Goal: Obtain resource: Download file/media

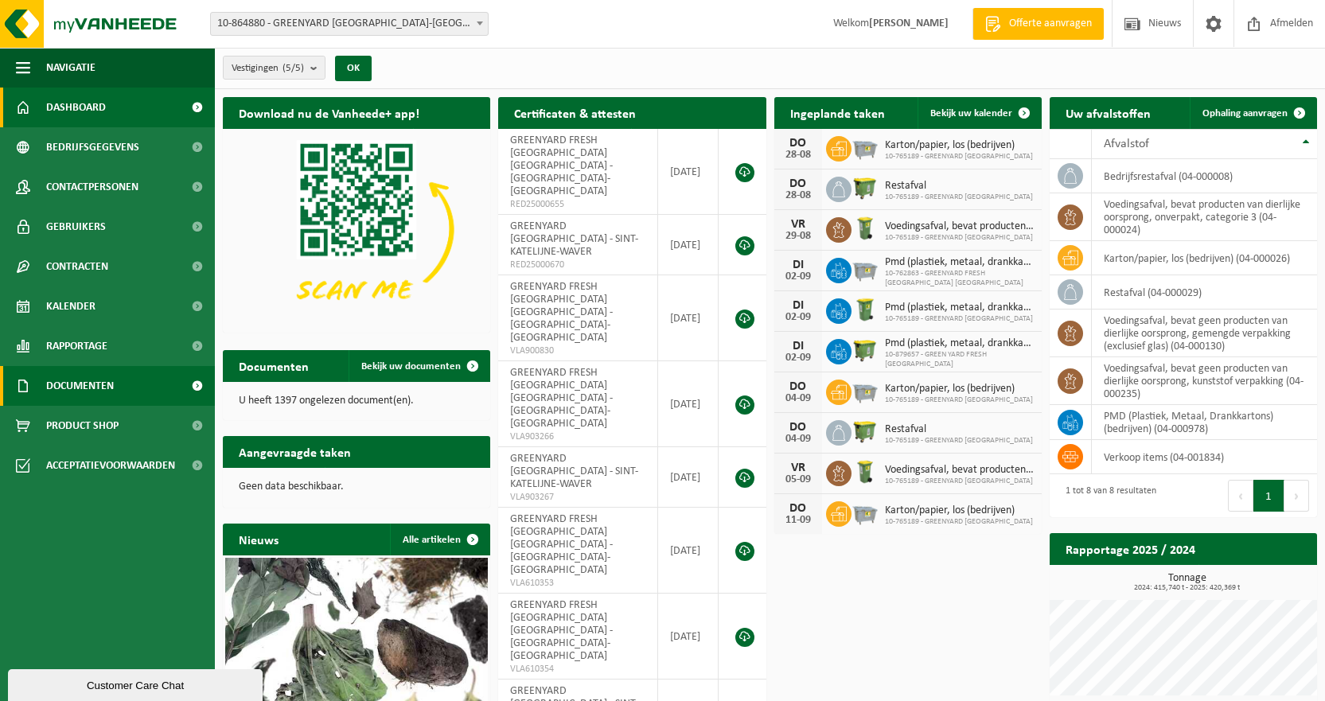
click at [93, 385] on span "Documenten" at bounding box center [80, 386] width 68 height 40
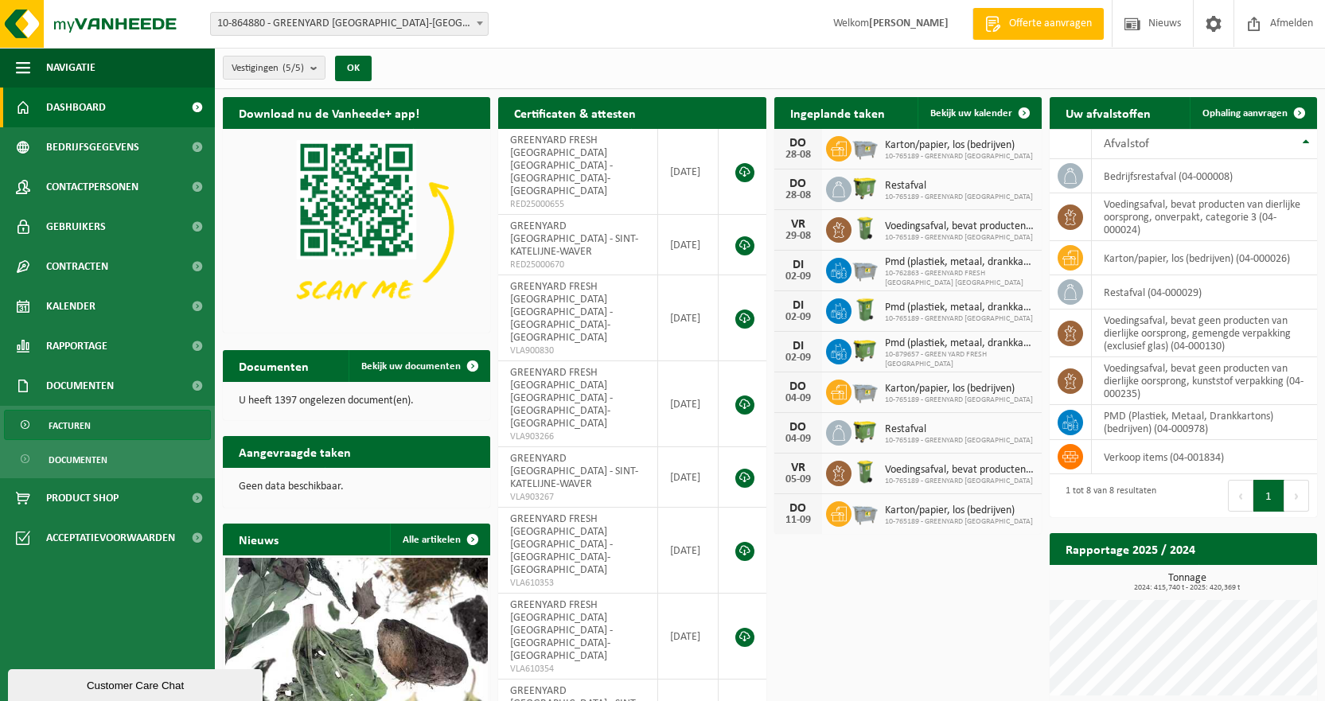
click at [81, 423] on span "Facturen" at bounding box center [70, 426] width 42 height 30
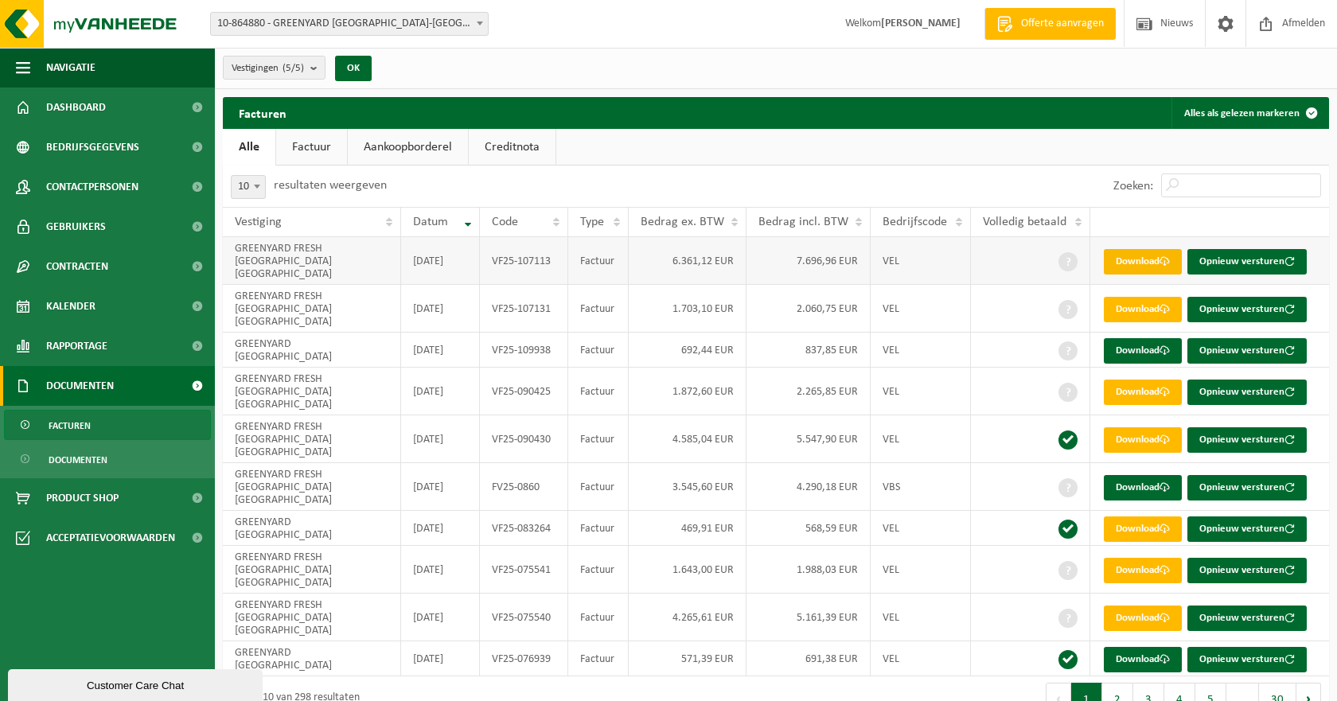
click at [1134, 256] on link "Download" at bounding box center [1142, 261] width 78 height 25
click at [90, 270] on span "Contracten" at bounding box center [77, 267] width 62 height 40
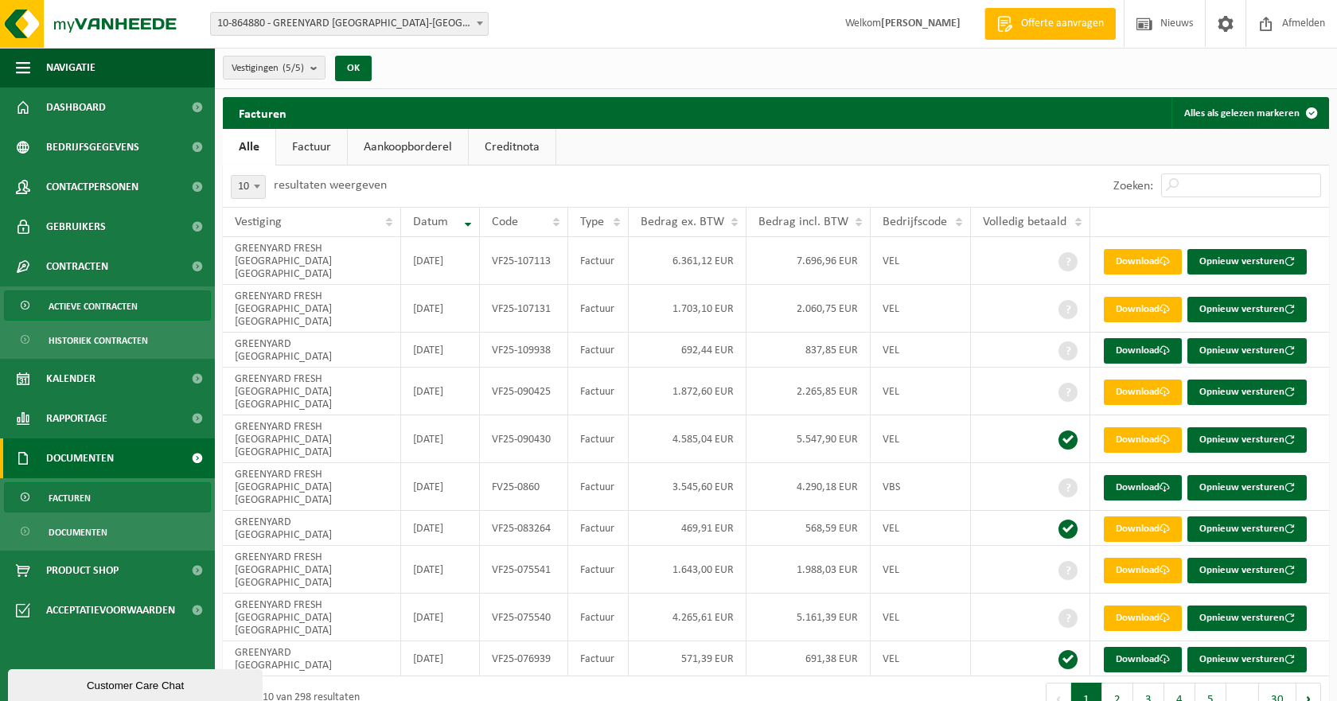
click at [104, 306] on span "Actieve contracten" at bounding box center [93, 306] width 89 height 30
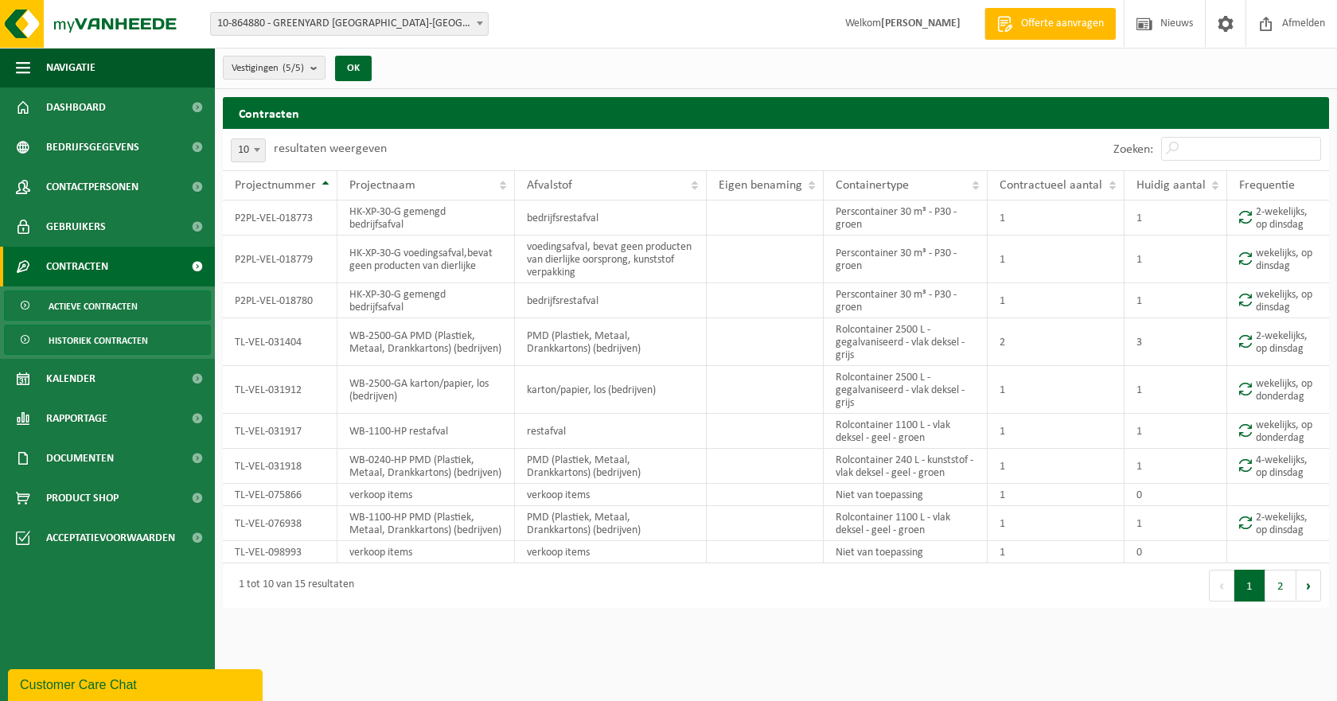
click at [111, 341] on span "Historiek contracten" at bounding box center [98, 340] width 99 height 30
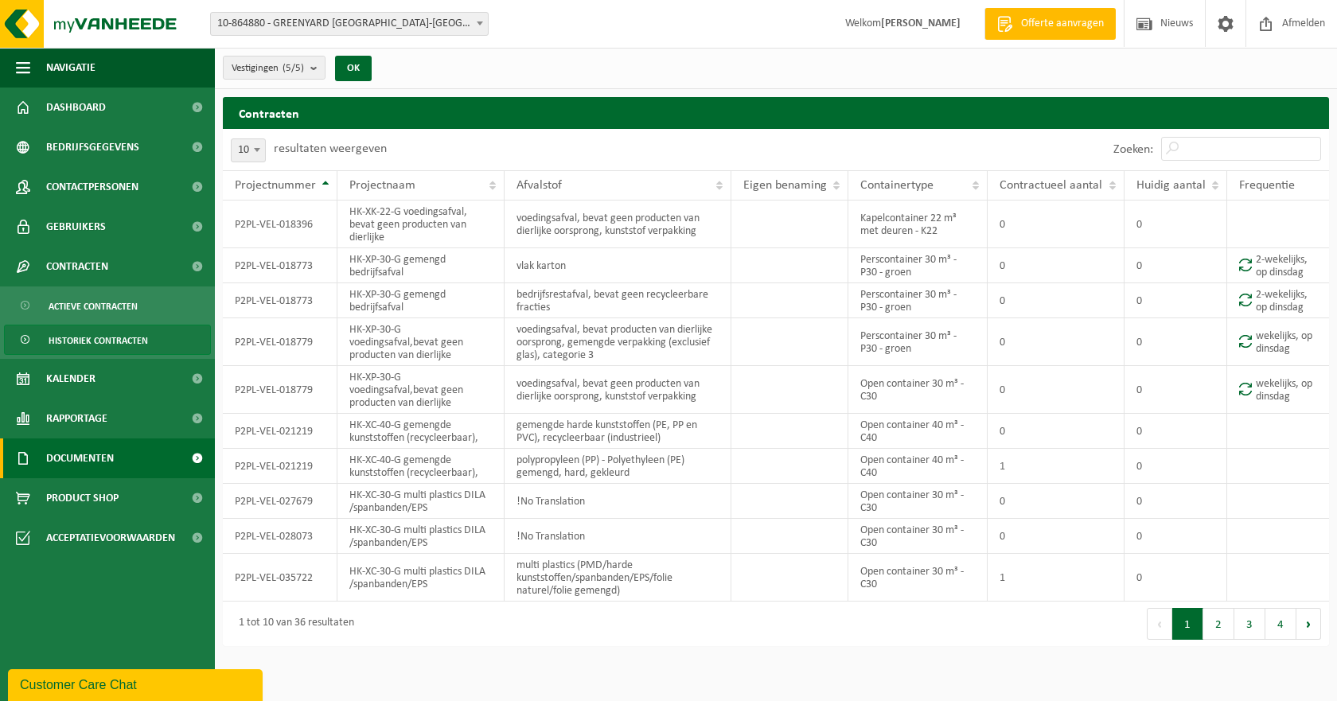
click at [105, 472] on span "Documenten" at bounding box center [80, 458] width 68 height 40
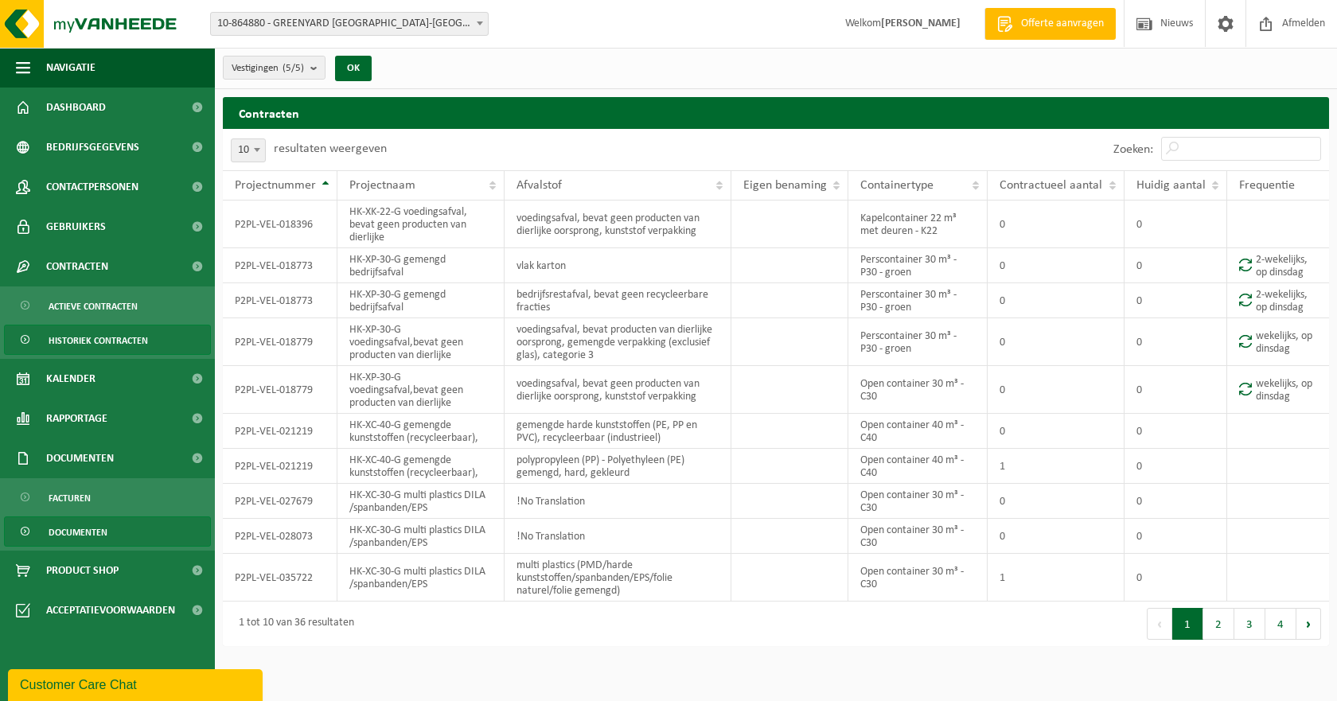
click at [96, 539] on span "Documenten" at bounding box center [78, 532] width 59 height 30
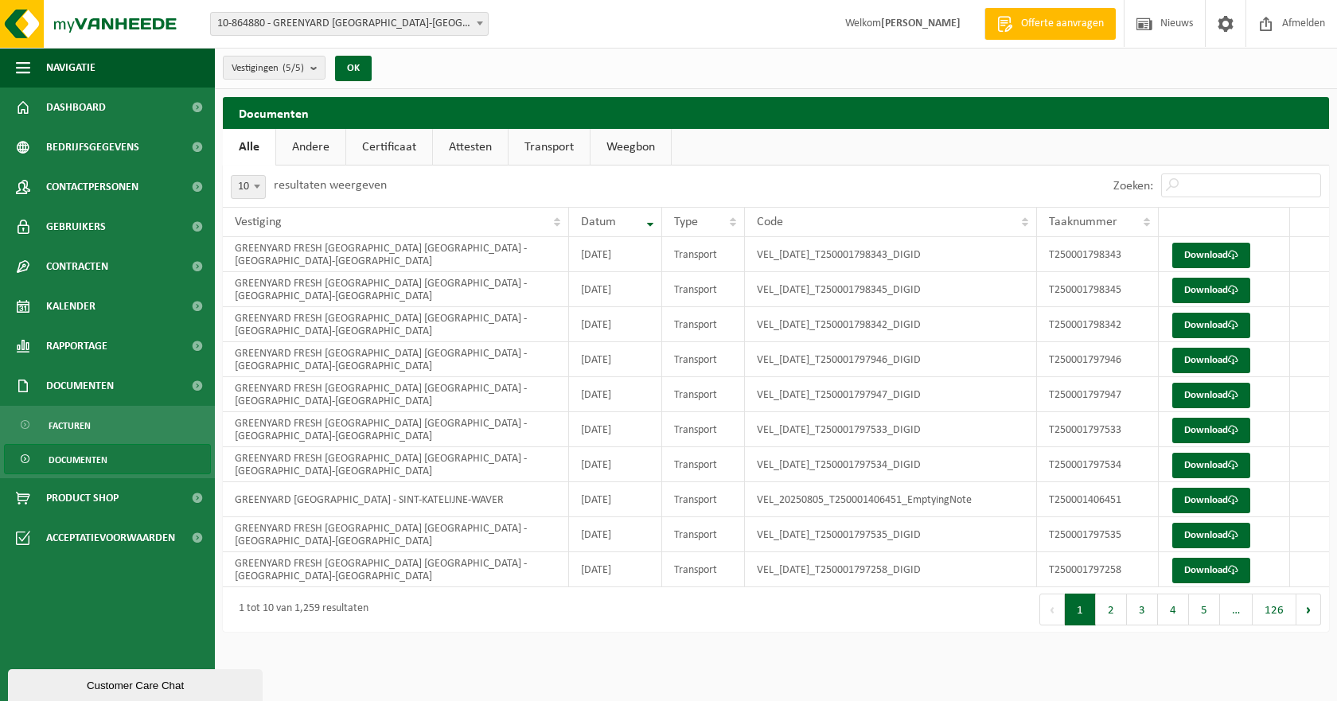
click at [317, 142] on link "Andere" at bounding box center [310, 147] width 69 height 37
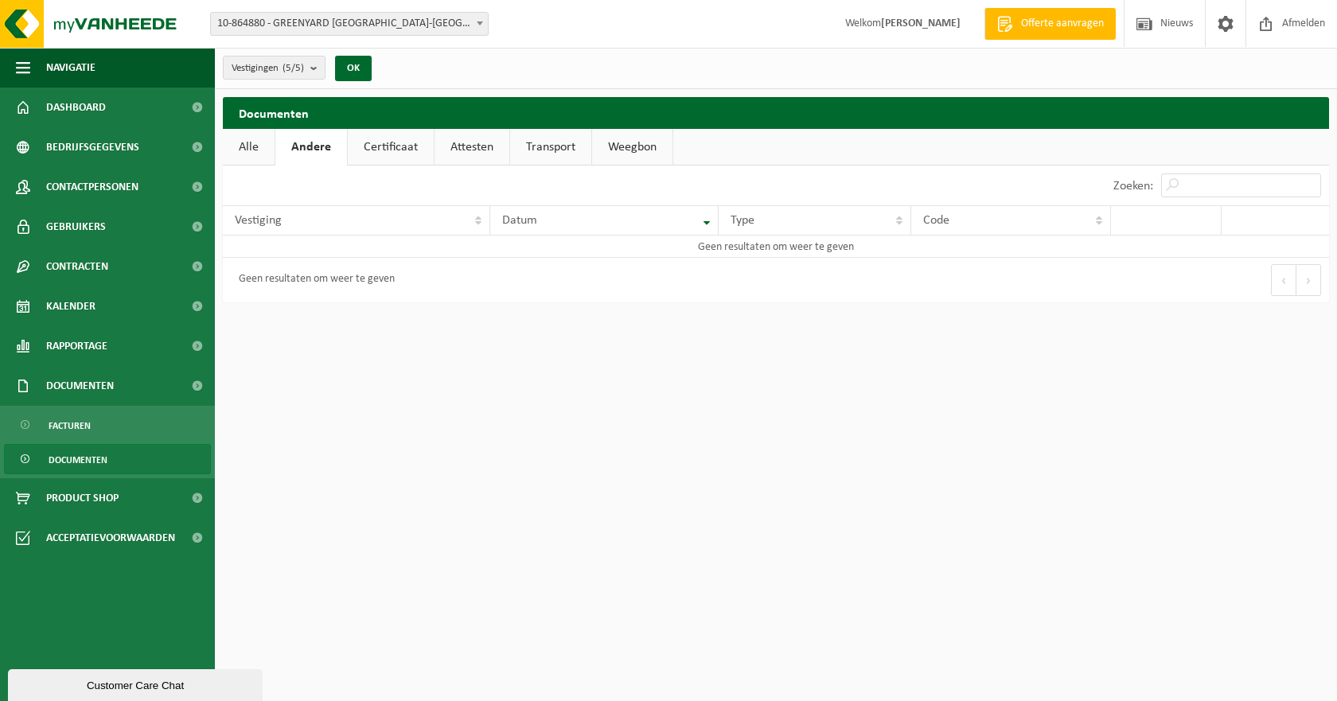
click at [423, 145] on link "Certificaat" at bounding box center [391, 147] width 86 height 37
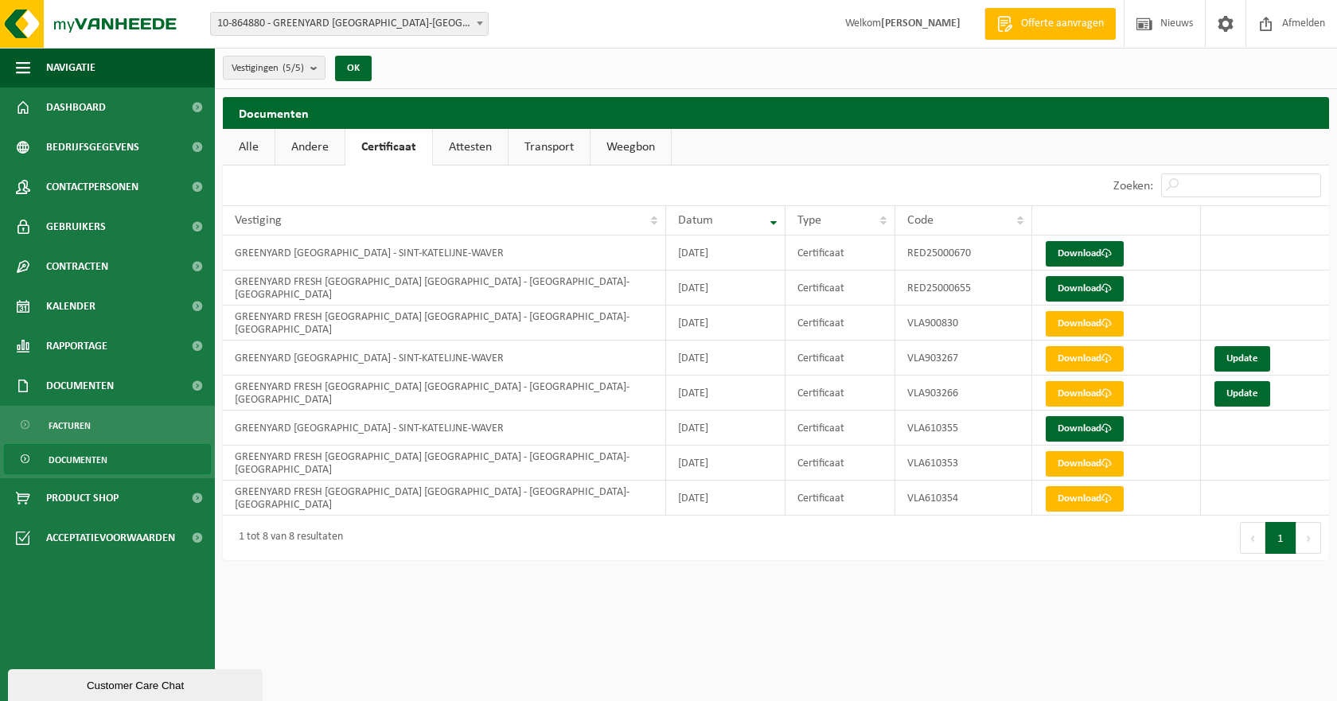
click at [464, 144] on link "Attesten" at bounding box center [470, 147] width 75 height 37
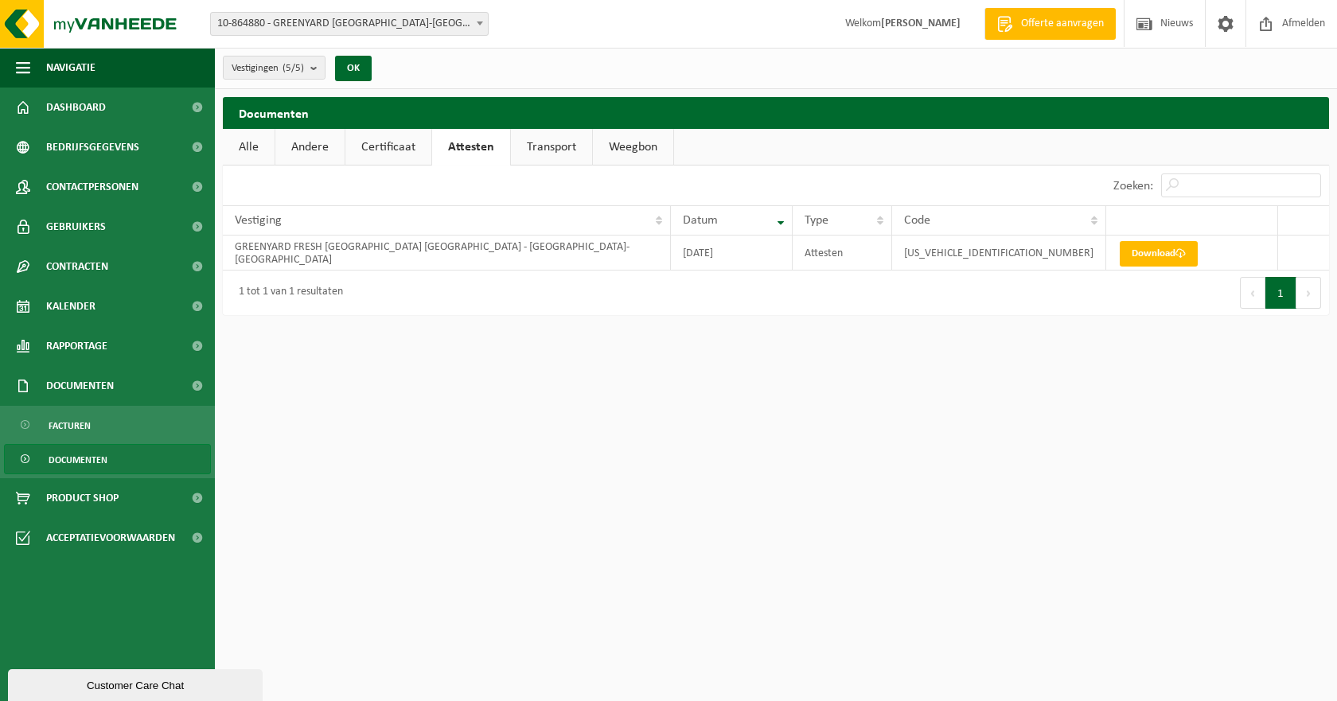
click at [547, 144] on link "Transport" at bounding box center [551, 147] width 81 height 37
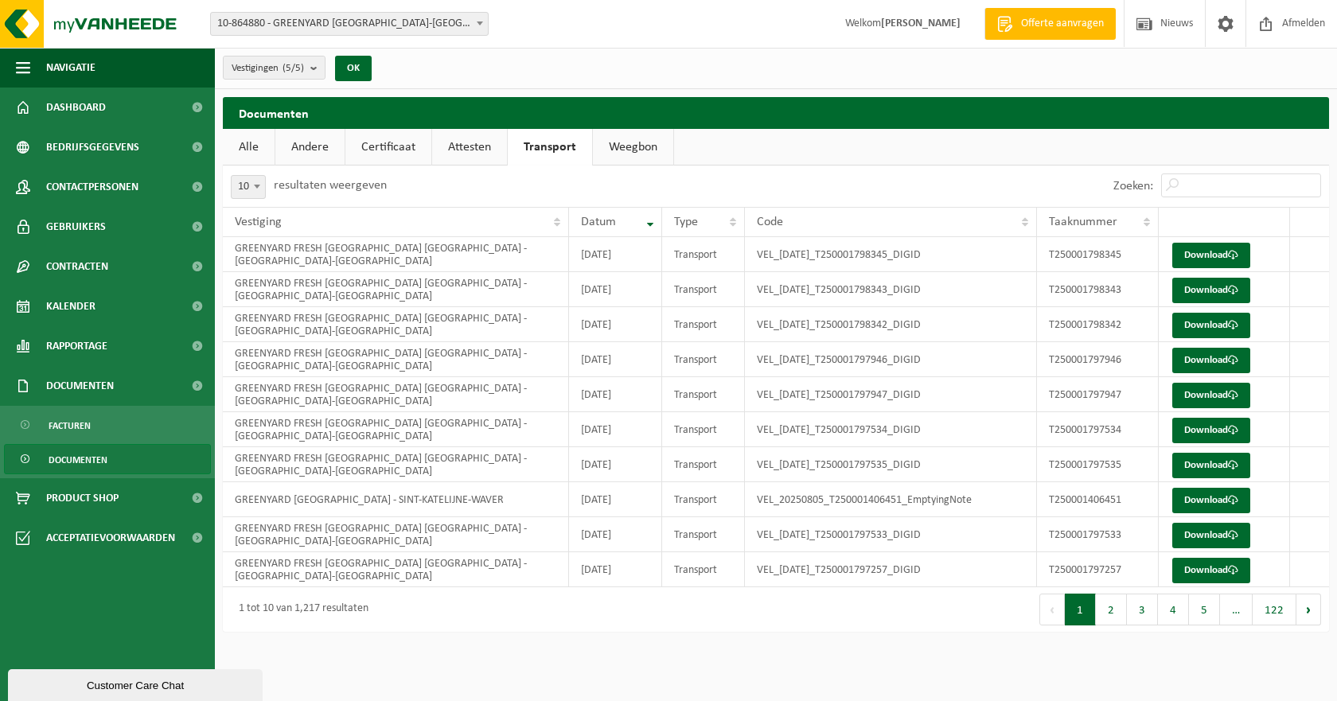
click at [632, 150] on link "Weegbon" at bounding box center [633, 147] width 80 height 37
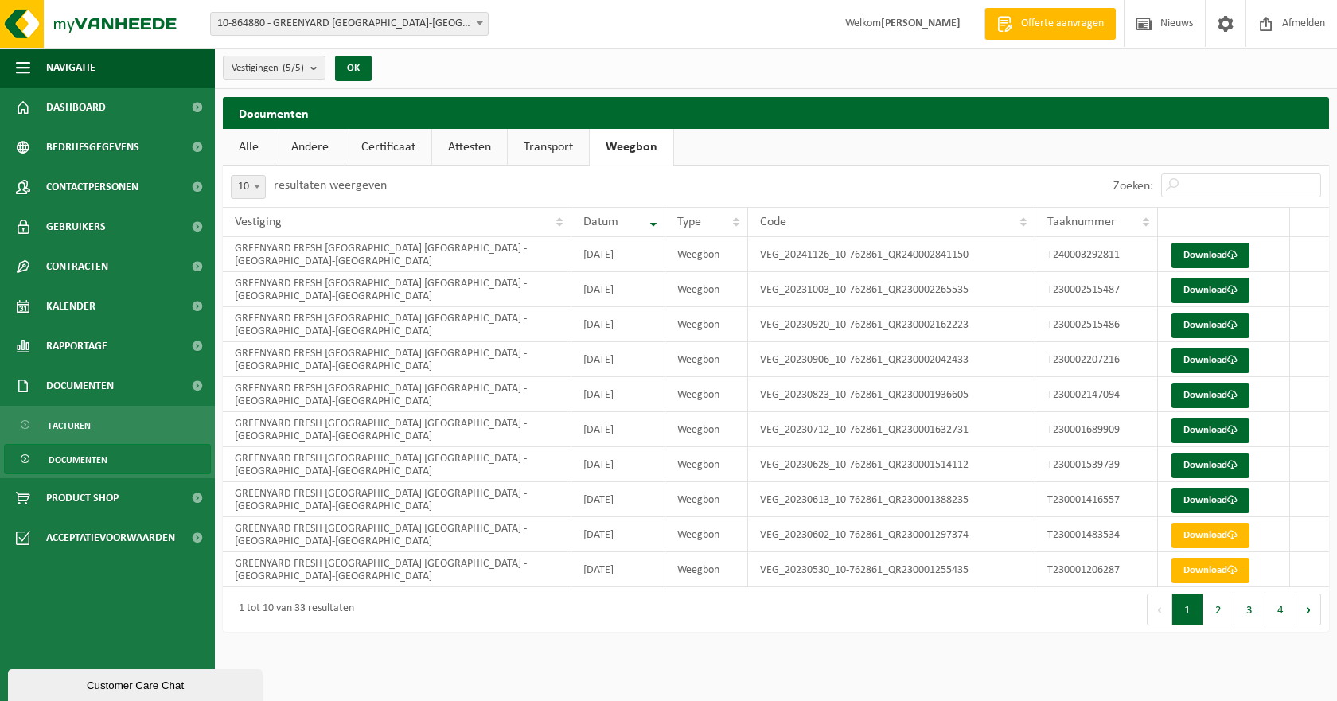
click at [243, 144] on link "Alle" at bounding box center [249, 147] width 52 height 37
